Goal: Check status: Check status

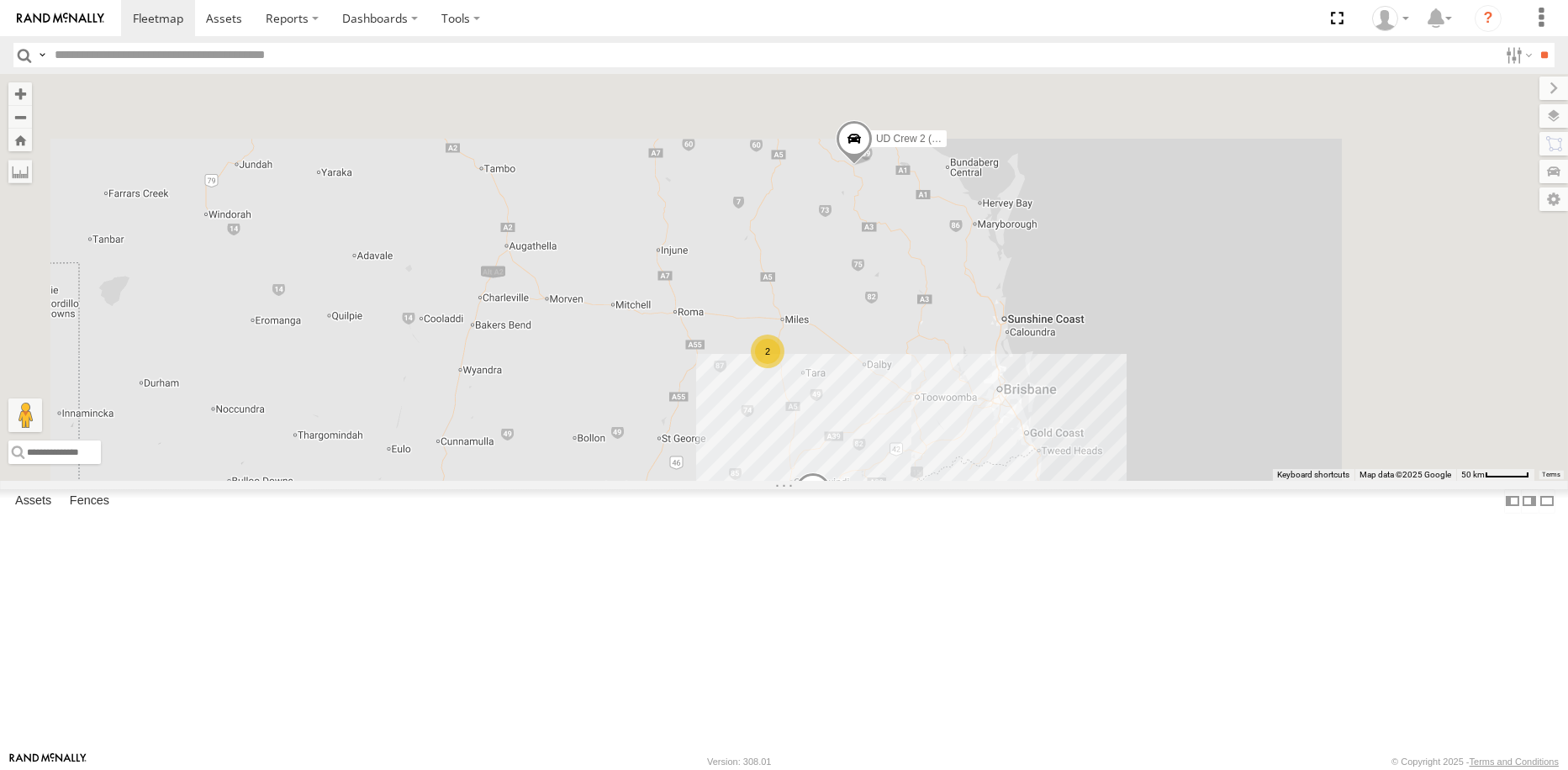
drag, startPoint x: 1004, startPoint y: 233, endPoint x: 967, endPoint y: 576, distance: 345.0
click at [967, 480] on div "UD Crew 2 (Cam) UD Ratana 2" at bounding box center [784, 277] width 1568 height 406
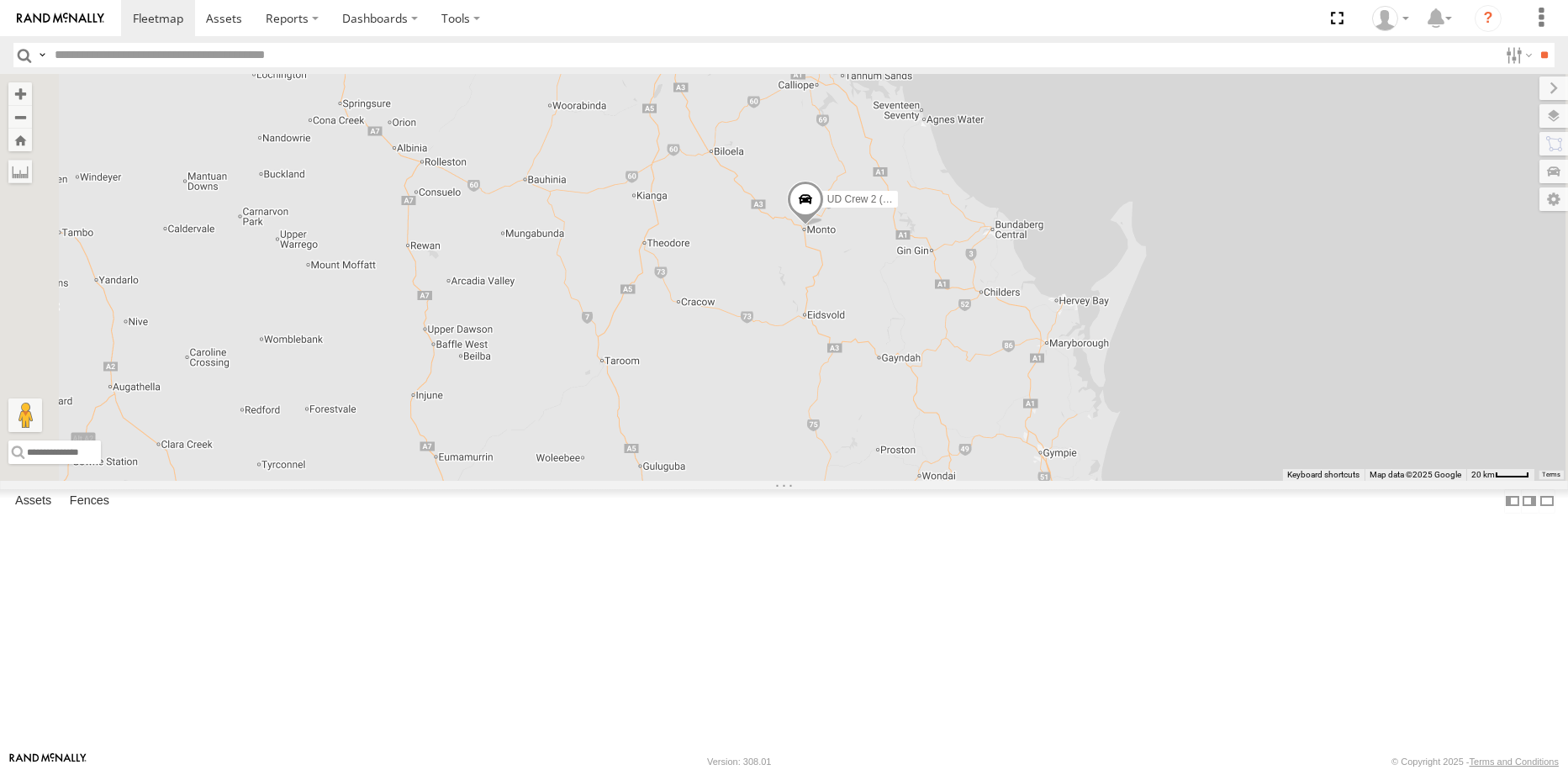
click at [823, 226] on span at bounding box center [804, 203] width 37 height 46
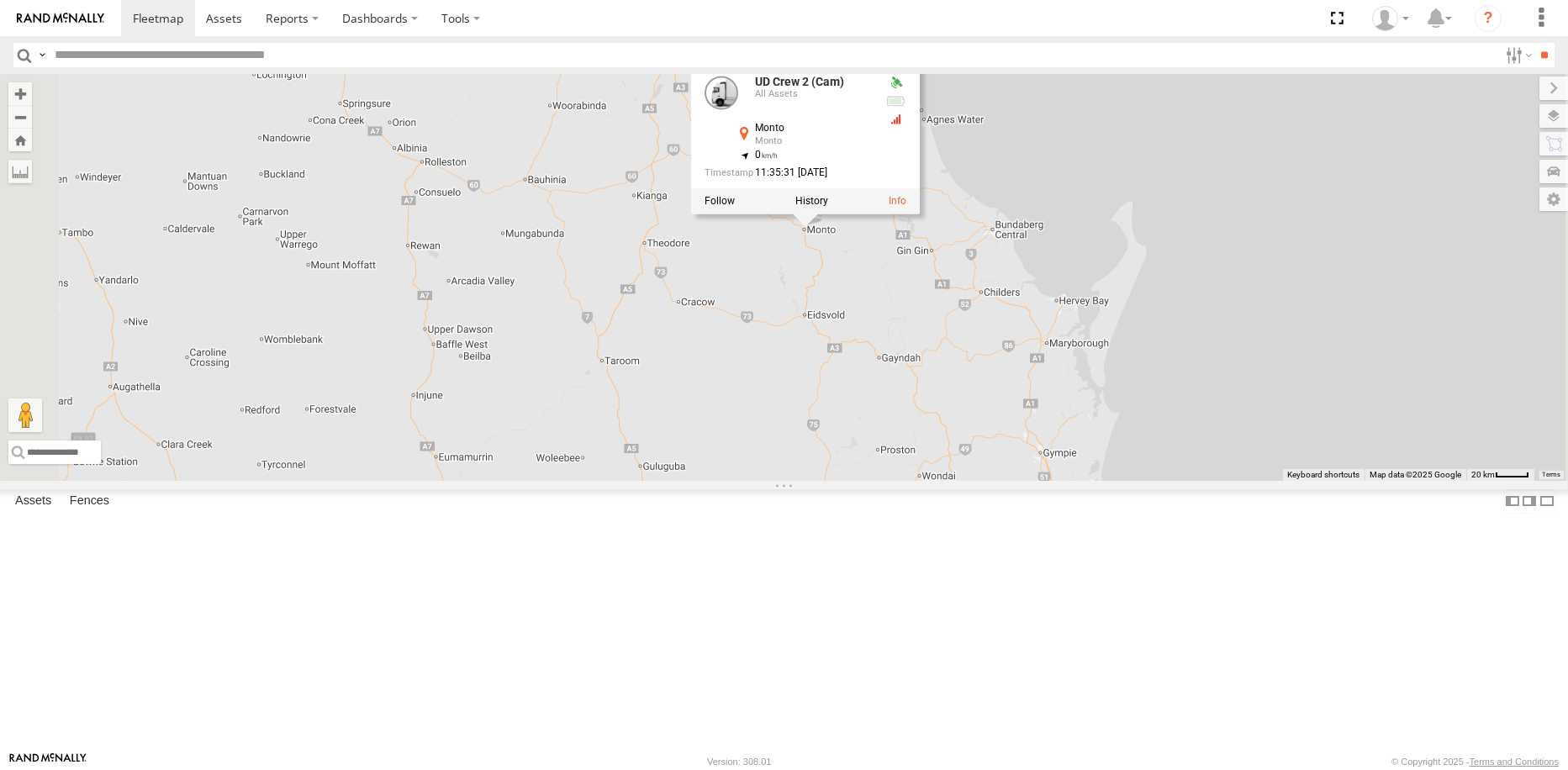
click at [980, 480] on div "UD Crew 2 (Cam) UD Ratana 2 UD Crew 2 (Cam) All Assets [PERSON_NAME] -24.84875 …" at bounding box center [784, 277] width 1568 height 406
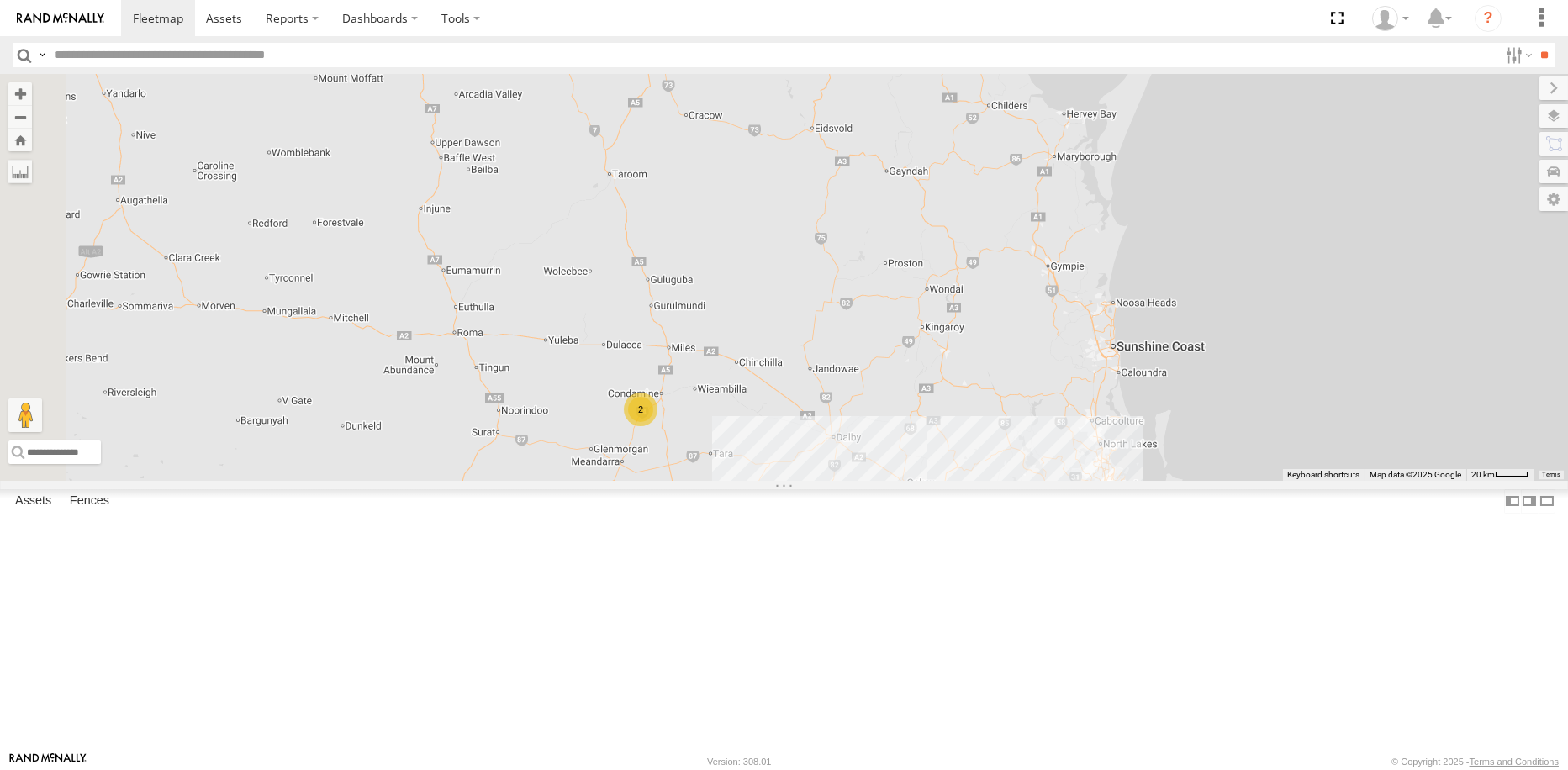
drag, startPoint x: 961, startPoint y: 600, endPoint x: 970, endPoint y: 404, distance: 196.2
click at [970, 404] on div "UD Crew 2 (Cam) UD Ratana 2" at bounding box center [784, 277] width 1568 height 406
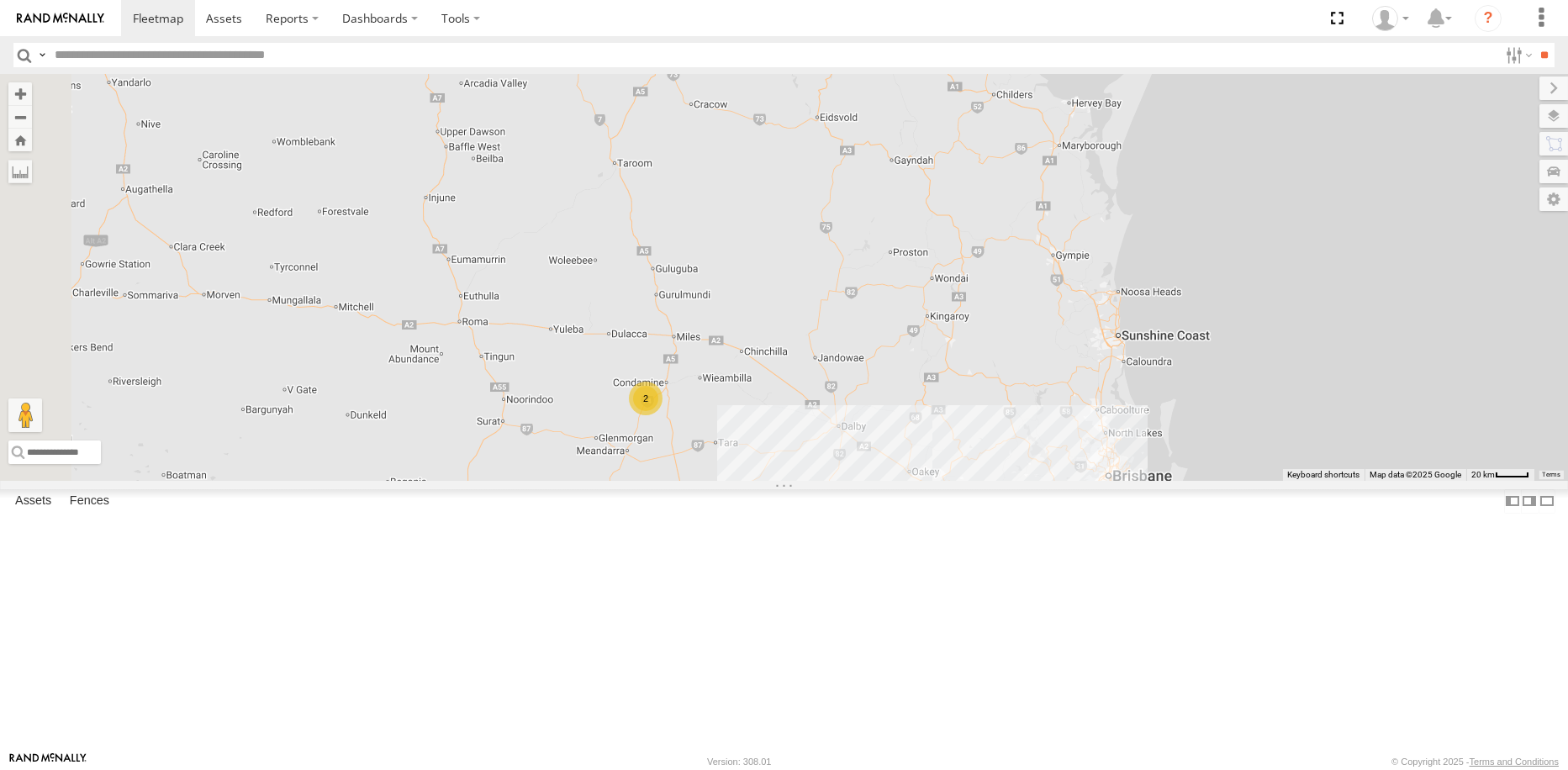
click at [663, 415] on div "2" at bounding box center [646, 398] width 34 height 34
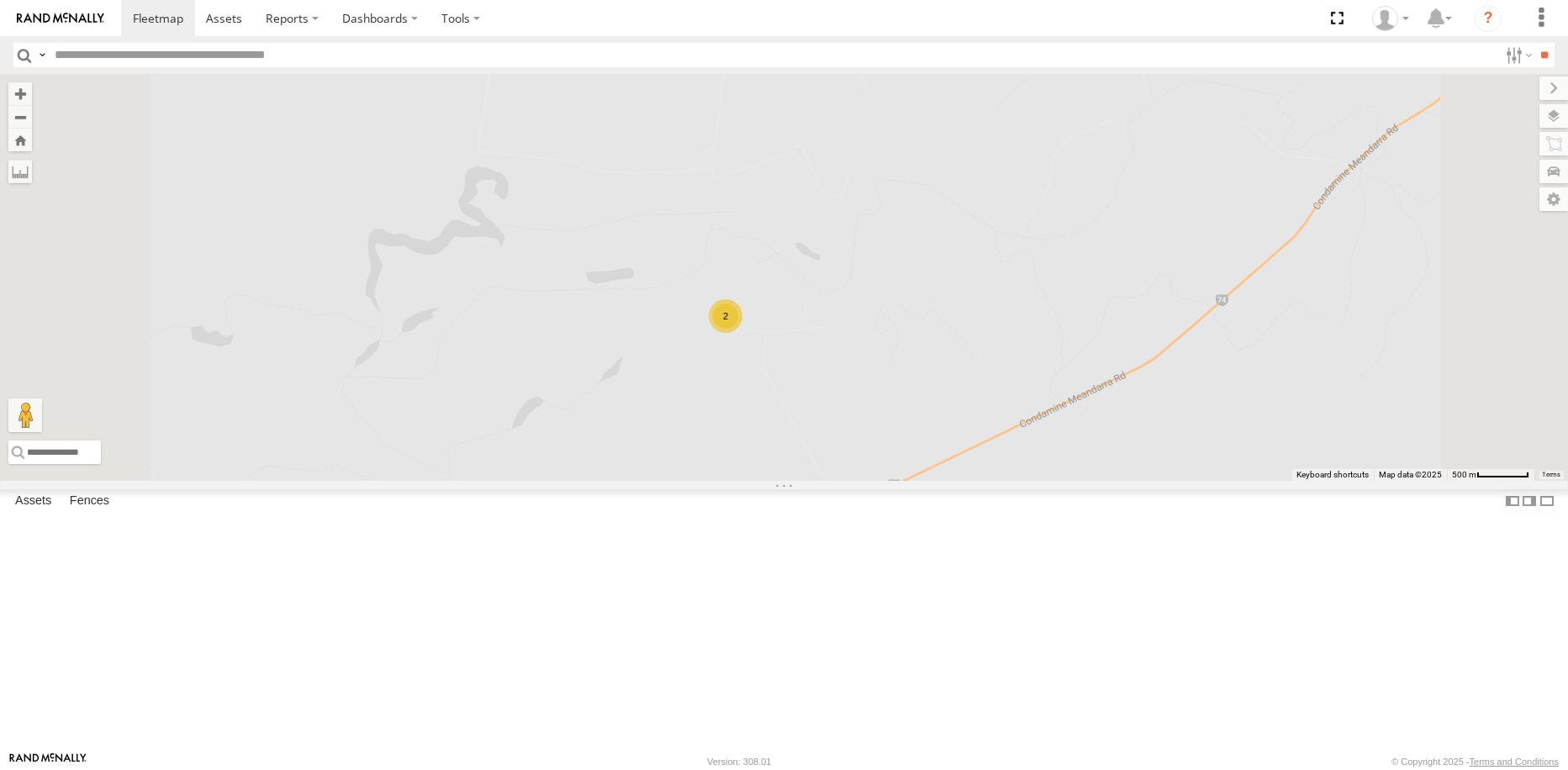
drag, startPoint x: 963, startPoint y: 536, endPoint x: 966, endPoint y: 514, distance: 22.2
click at [965, 480] on div "UD Crew 2 (Cam) UD Ratana 2" at bounding box center [784, 277] width 1568 height 406
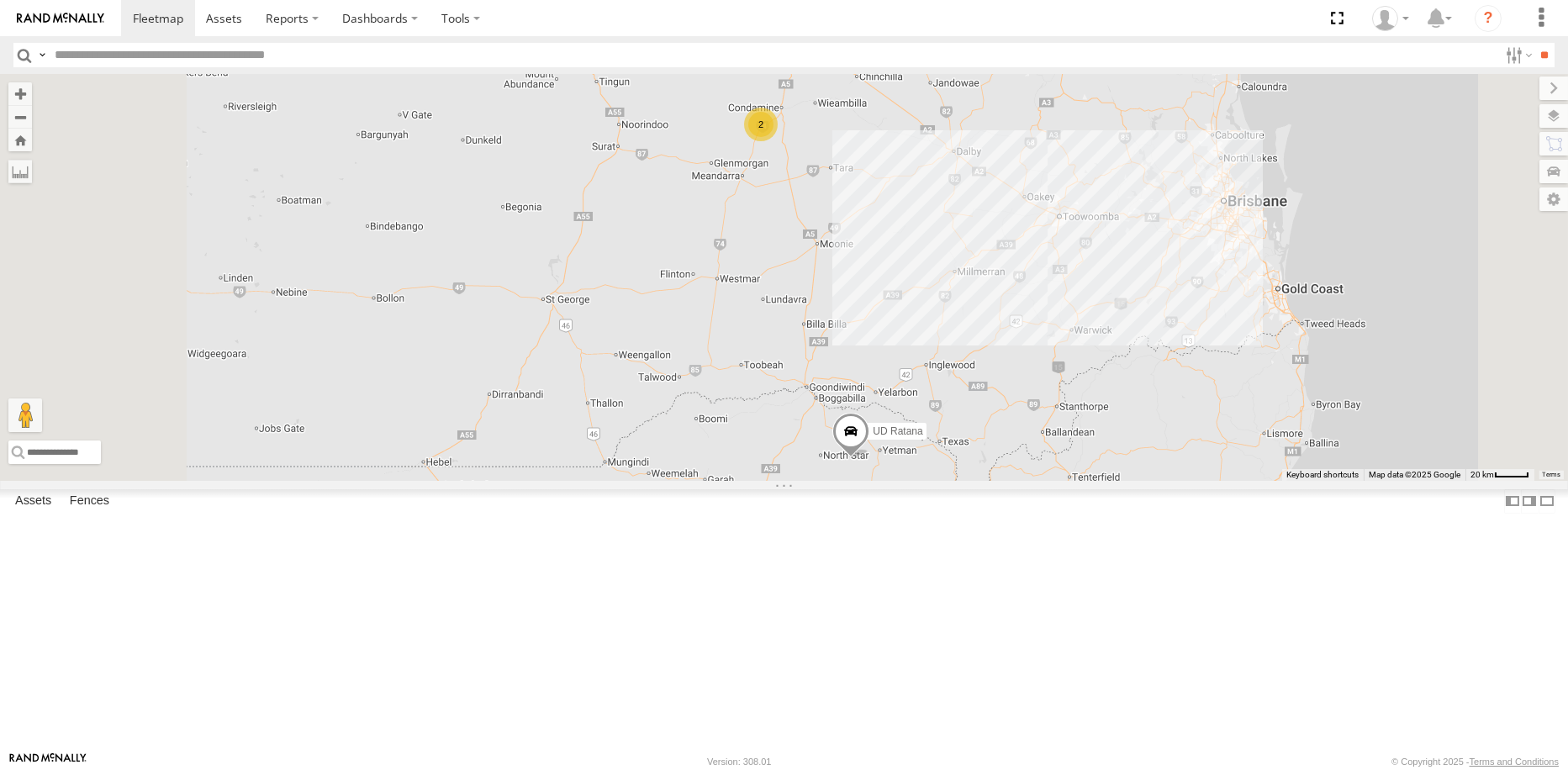
drag, startPoint x: 1032, startPoint y: 515, endPoint x: 1007, endPoint y: 415, distance: 103.1
click at [1007, 415] on div "UD Crew 2 (Cam) UD Ratana 2" at bounding box center [784, 277] width 1568 height 406
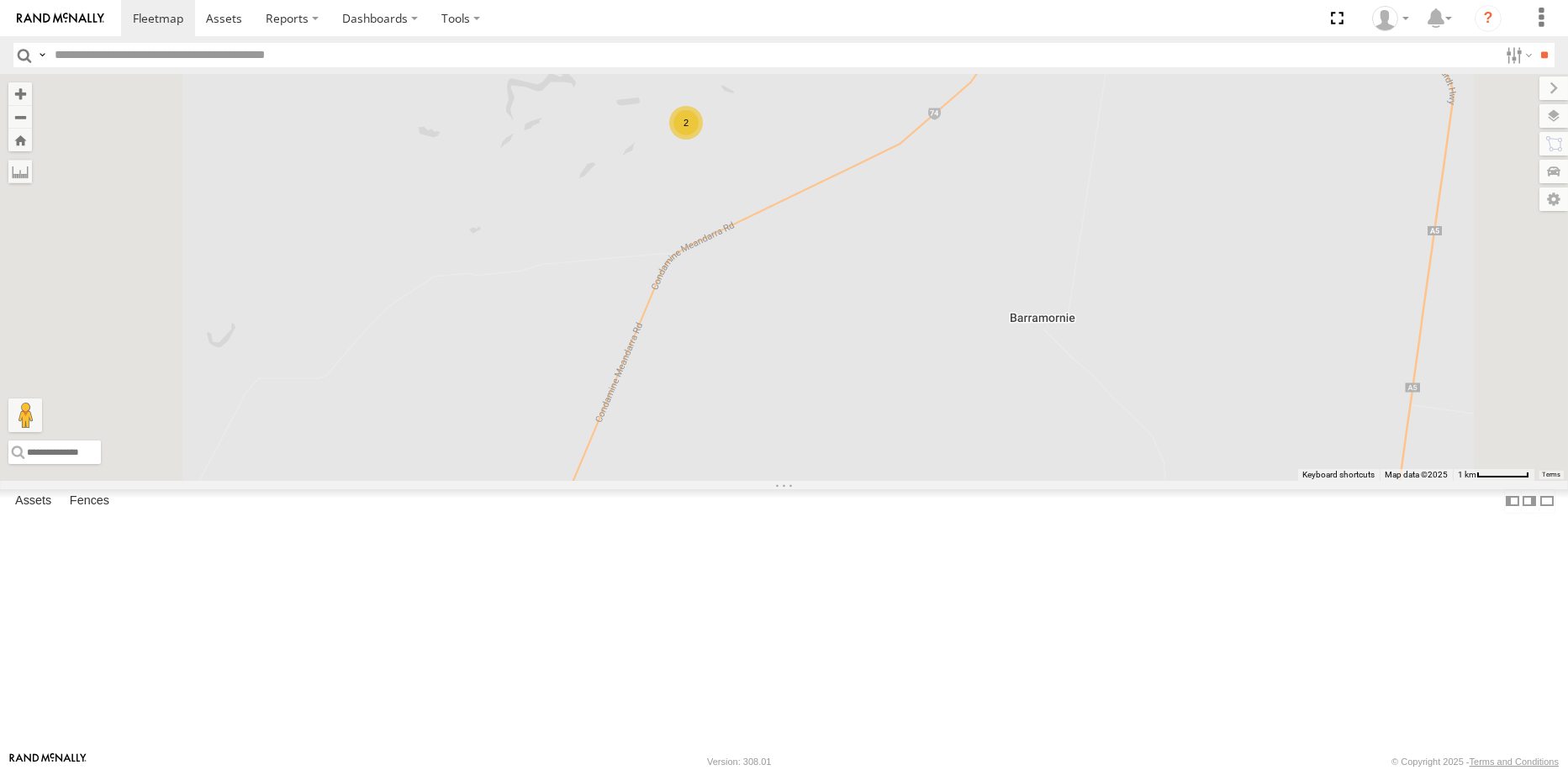
drag, startPoint x: 922, startPoint y: 235, endPoint x: 931, endPoint y: 433, distance: 198.2
click at [931, 433] on div "UD Crew 2 (Cam) UD Ratana 2" at bounding box center [784, 277] width 1568 height 406
click at [703, 143] on div "2" at bounding box center [686, 126] width 34 height 34
click at [875, 225] on span at bounding box center [856, 201] width 37 height 46
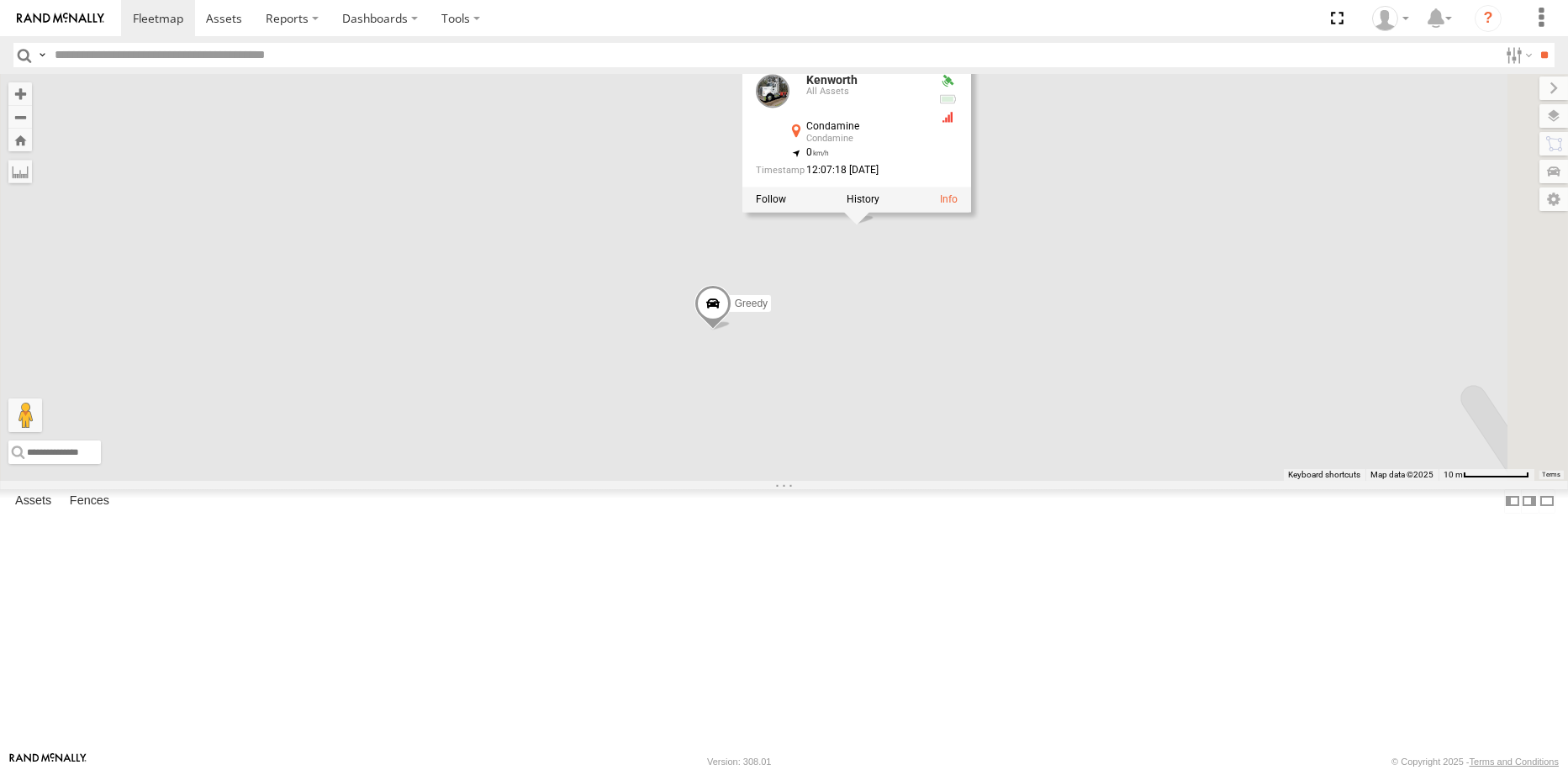
click at [1069, 441] on div "UD Crew 2 (Cam) UD Ratana Greedy Kenworth Kenworth All Assets Condamine Condami…" at bounding box center [784, 277] width 1568 height 406
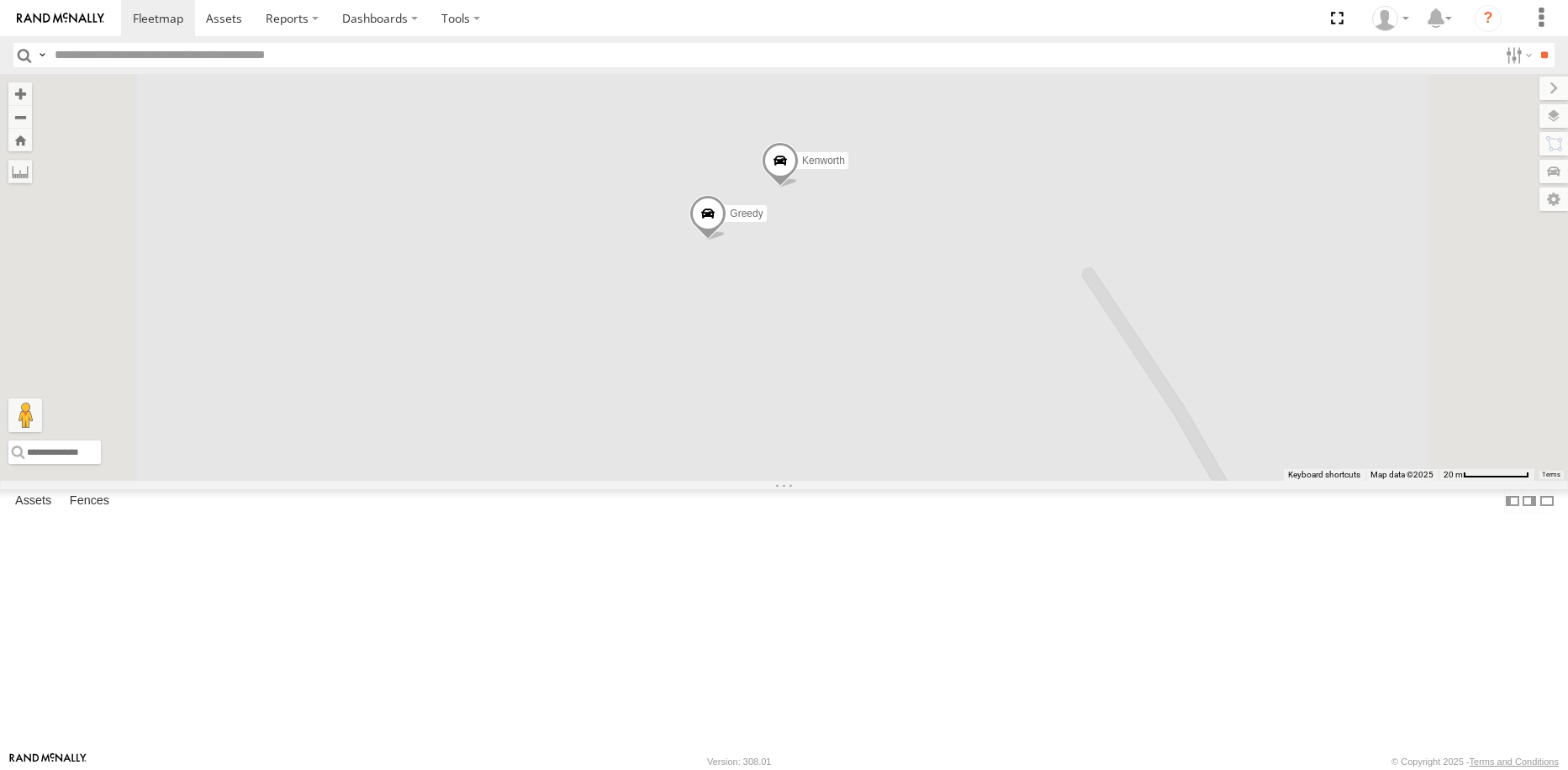
drag, startPoint x: 1039, startPoint y: 406, endPoint x: 1042, endPoint y: 447, distance: 41.1
click at [1042, 447] on div "UD Crew 2 (Cam) UD Ratana [PERSON_NAME]" at bounding box center [784, 277] width 1568 height 406
